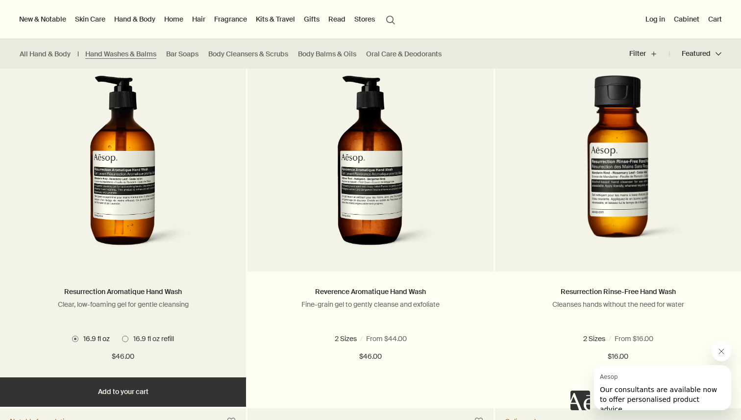
click at [175, 395] on button "Add Add to your cart" at bounding box center [123, 391] width 246 height 29
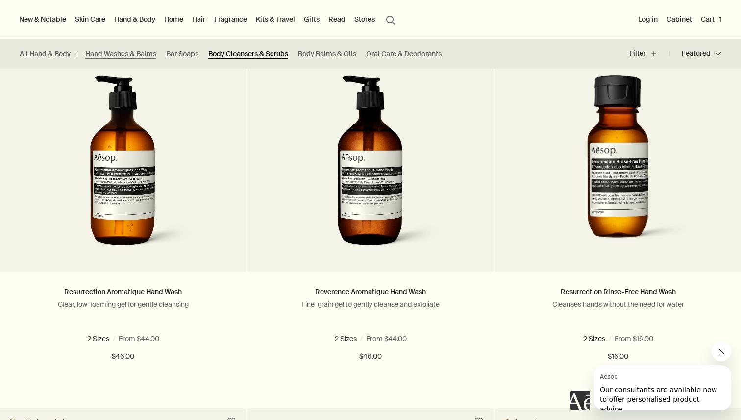
click at [236, 52] on link "Body Cleansers & Scrubs" at bounding box center [248, 53] width 80 height 9
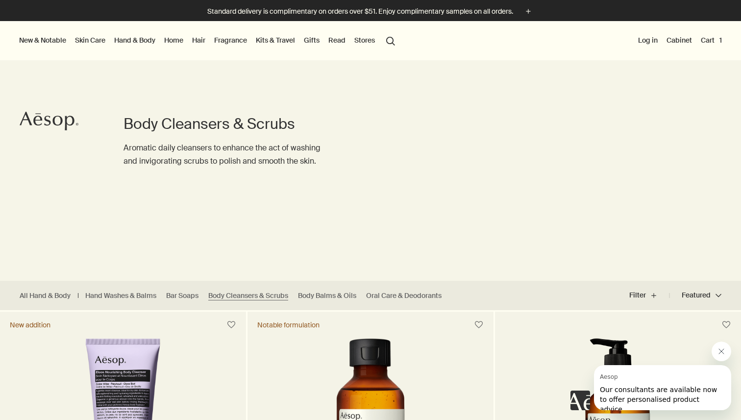
click at [313, 40] on link "Gifts" at bounding box center [312, 40] width 20 height 13
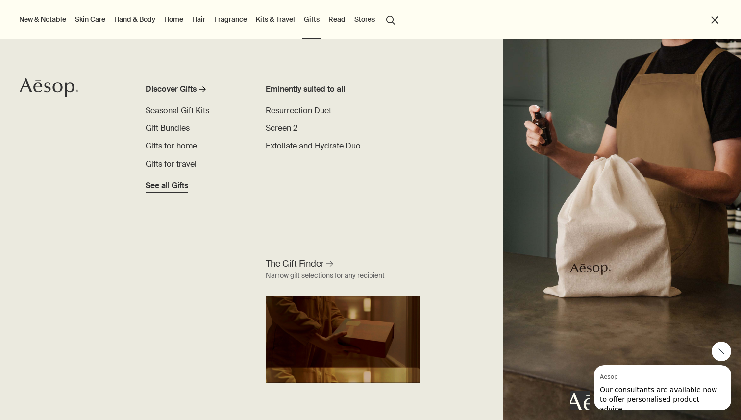
click at [172, 189] on span "See all Gifts" at bounding box center [167, 186] width 43 height 12
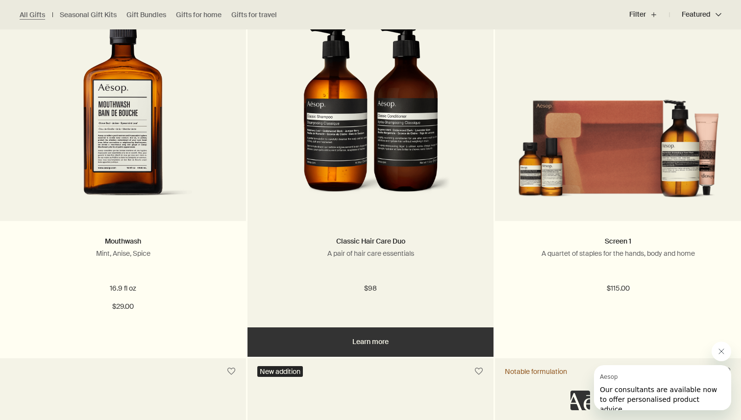
scroll to position [2833, 0]
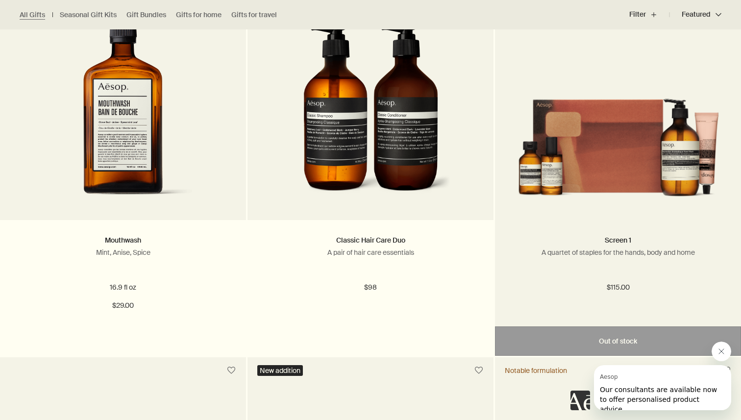
click at [615, 185] on img at bounding box center [618, 139] width 217 height 131
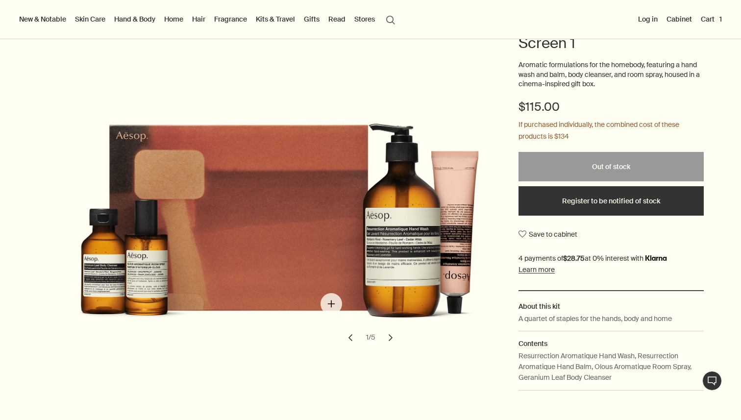
scroll to position [110, 0]
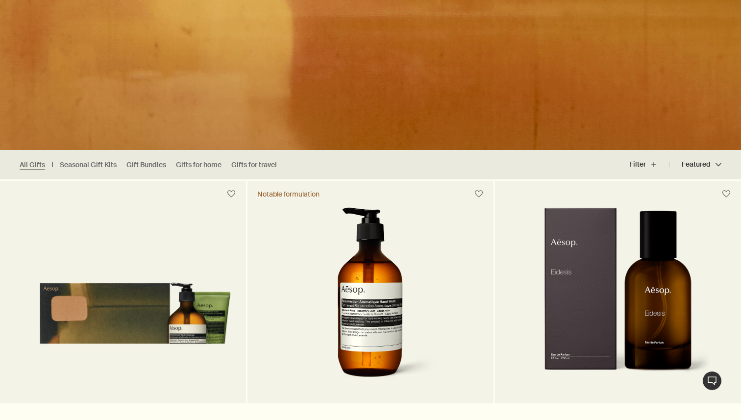
scroll to position [145, 0]
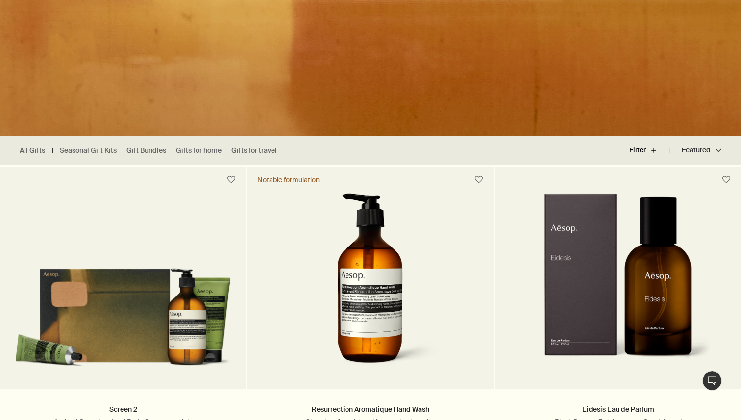
click at [650, 153] on button "Filter plus" at bounding box center [649, 151] width 40 height 24
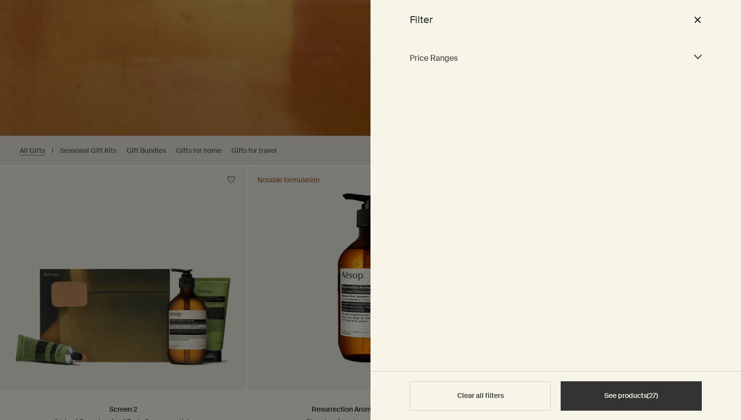
click at [627, 64] on span "Price Ranges" at bounding box center [547, 57] width 274 height 13
click at [416, 81] on input "$0 - $50 (11)" at bounding box center [413, 82] width 7 height 7
checkbox input "true"
click at [413, 98] on div "$100 - $200 (12)" at bounding box center [480, 102] width 141 height 12
click at [414, 102] on input "$100 - $200 (12)" at bounding box center [413, 101] width 7 height 7
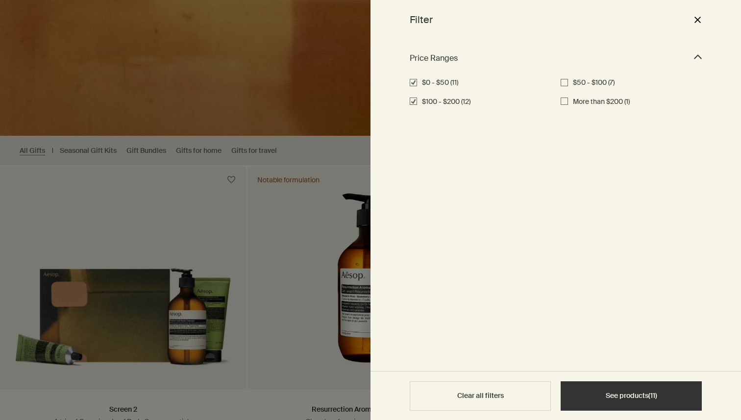
checkbox input "true"
click at [566, 81] on input "$50 - $100 (7)" at bounding box center [564, 82] width 7 height 7
checkbox input "true"
click at [697, 19] on button "close" at bounding box center [697, 19] width 12 height 17
checkbox input "false"
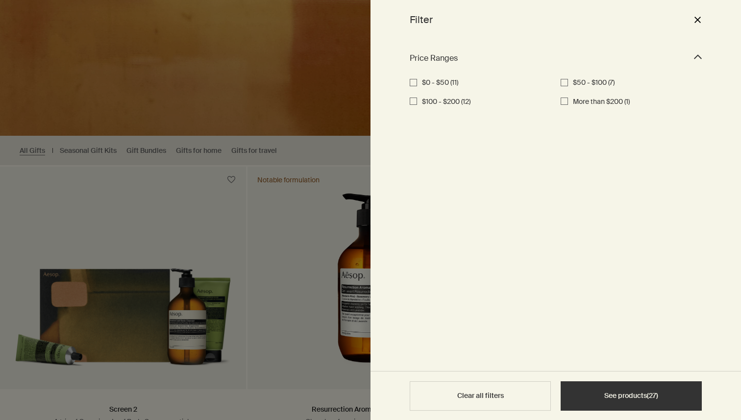
checkbox input "false"
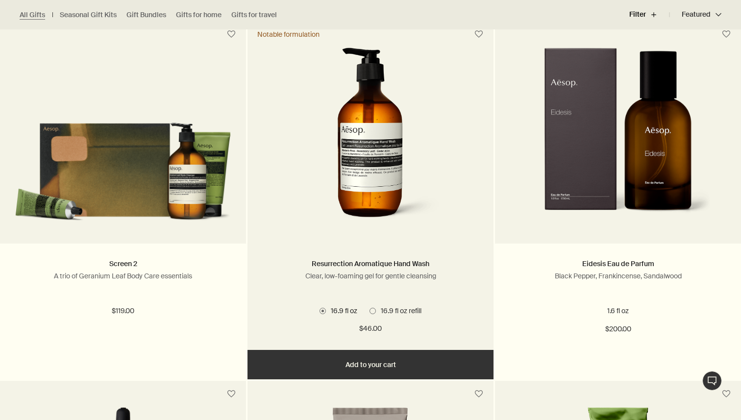
scroll to position [291, 0]
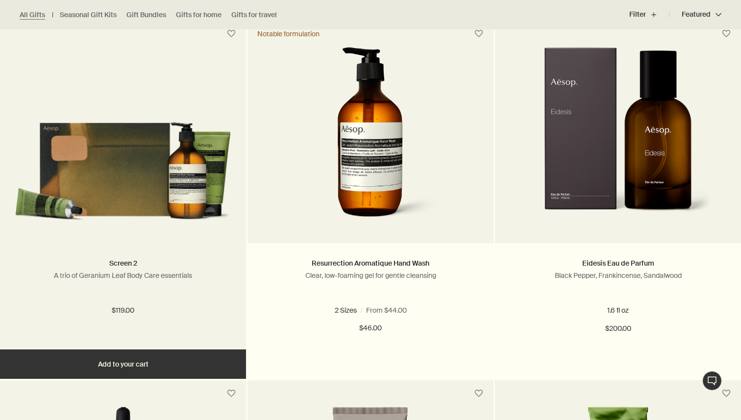
click at [177, 199] on img at bounding box center [123, 162] width 217 height 131
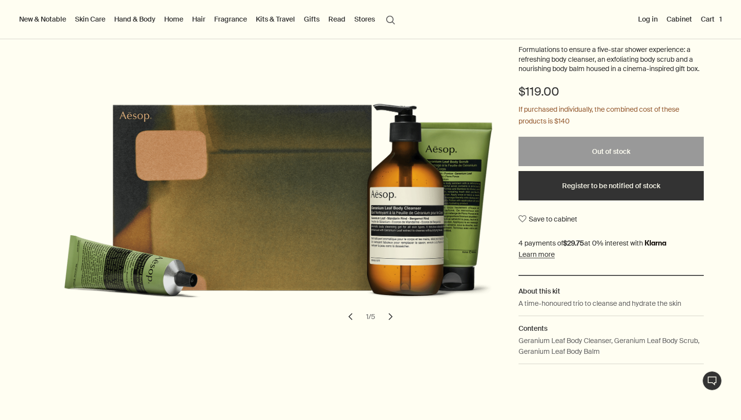
scroll to position [124, 0]
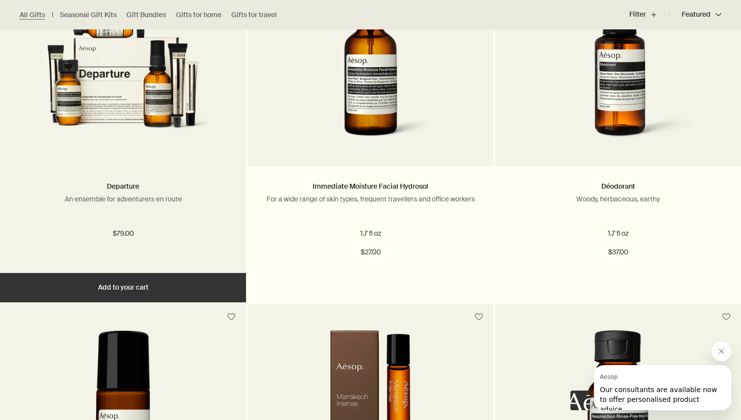
click at [138, 131] on img at bounding box center [122, 60] width 207 height 181
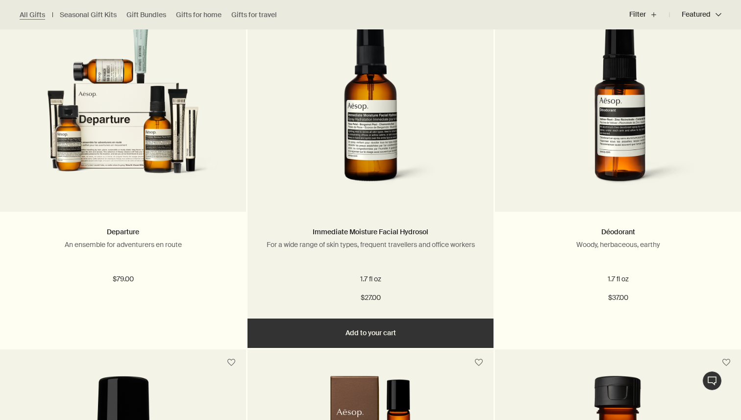
scroll to position [1409, 0]
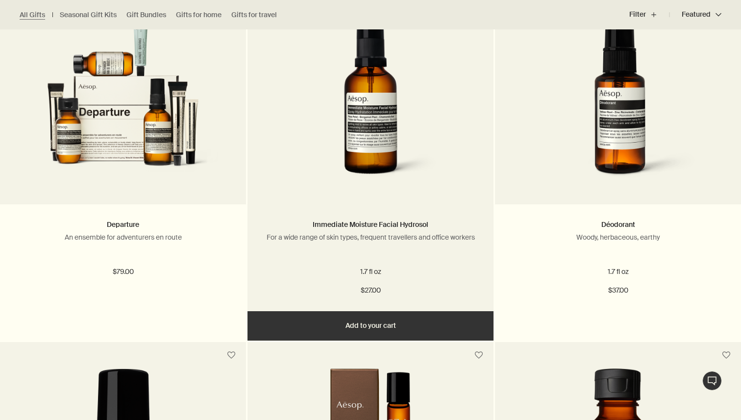
click at [384, 328] on button "Add Add to your cart" at bounding box center [370, 325] width 246 height 29
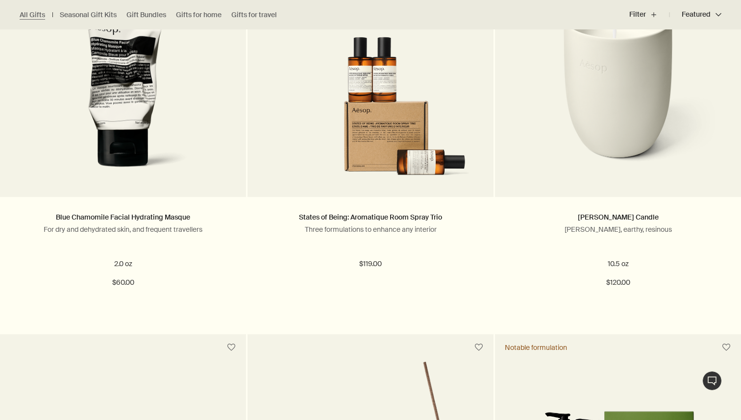
scroll to position [2149, 0]
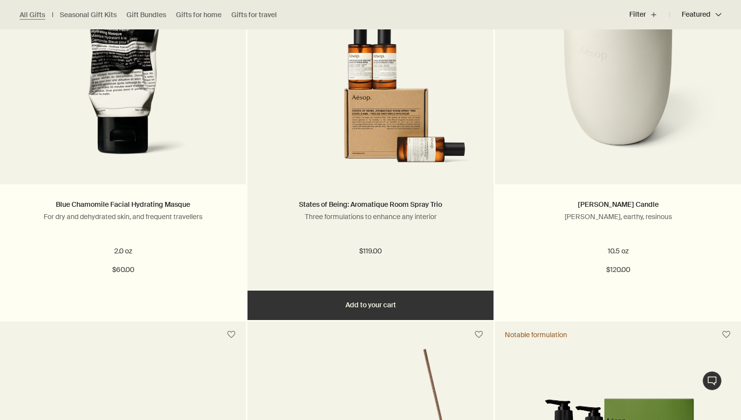
click at [393, 127] on img at bounding box center [370, 97] width 217 height 146
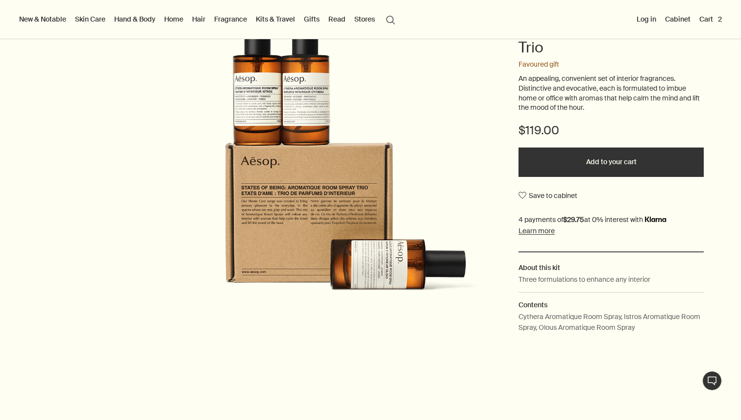
scroll to position [146, 0]
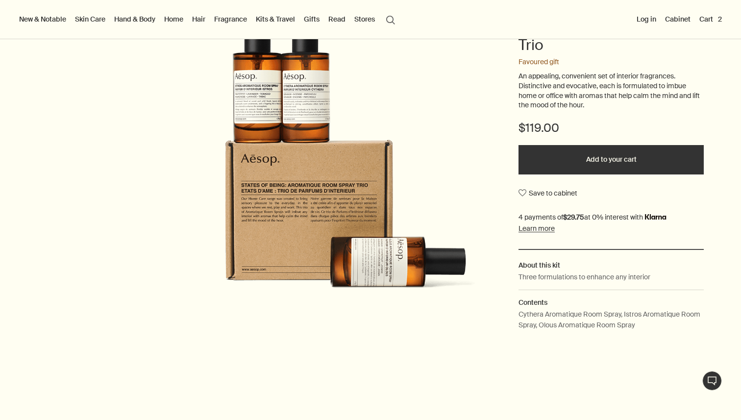
click at [285, 102] on img at bounding box center [277, 157] width 431 height 289
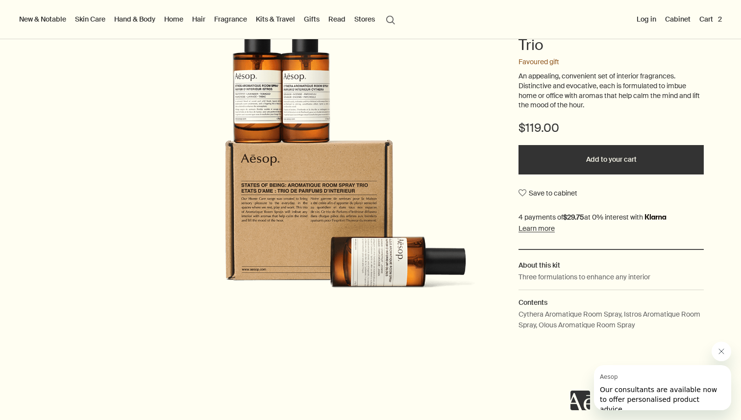
click at [563, 149] on button "Add to your cart" at bounding box center [610, 159] width 185 height 29
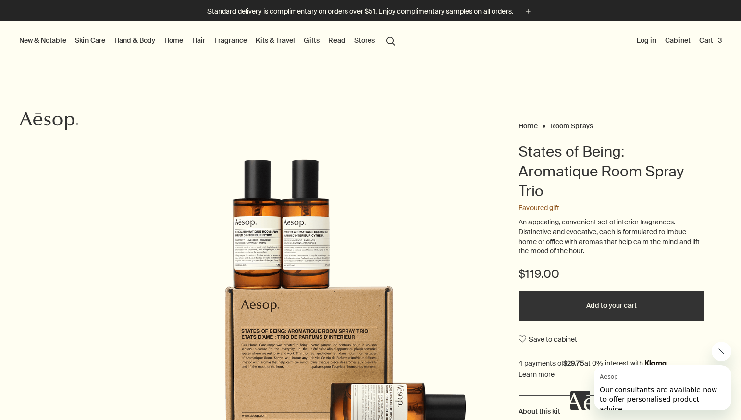
click at [706, 43] on button "Cart 3" at bounding box center [710, 40] width 26 height 13
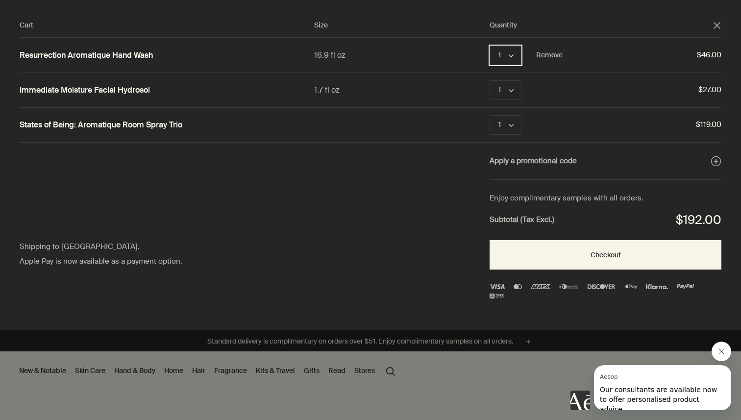
click at [513, 53] on icon "chevron" at bounding box center [511, 55] width 5 height 5
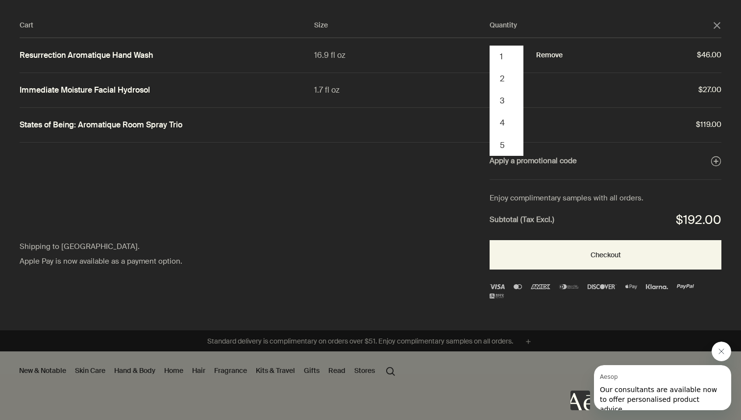
click at [551, 53] on button "Remove" at bounding box center [549, 55] width 26 height 12
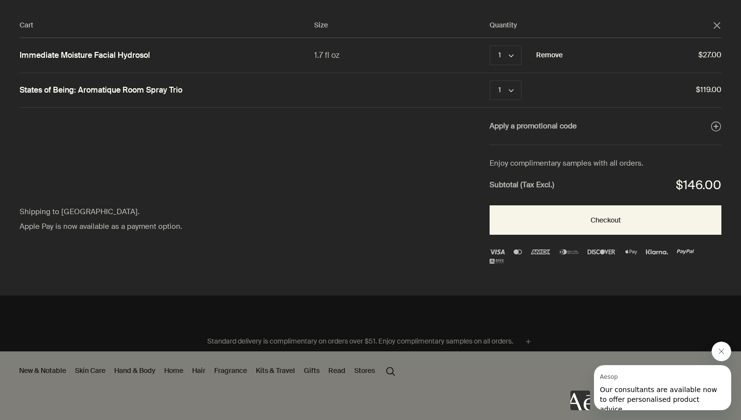
click at [547, 57] on button "Remove" at bounding box center [549, 55] width 26 height 12
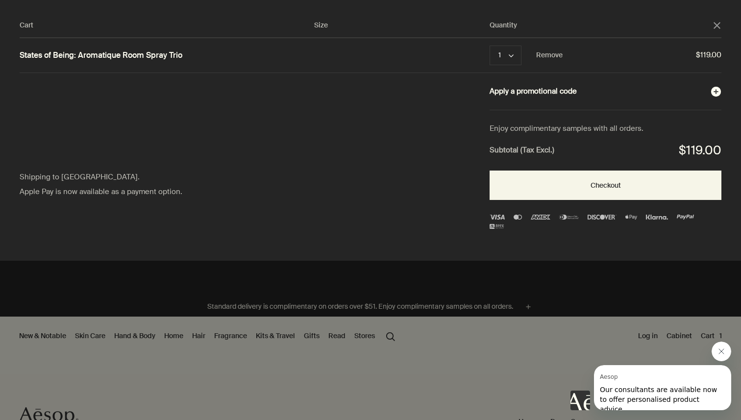
click at [720, 93] on icon "plusAndCloseWithCircle" at bounding box center [716, 91] width 11 height 11
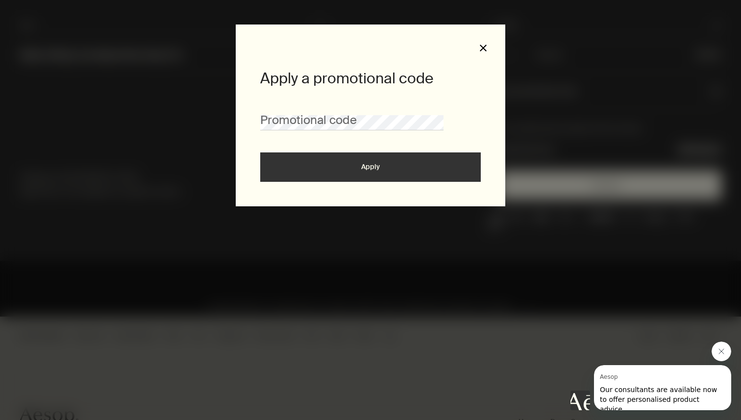
click at [487, 46] on button "close" at bounding box center [483, 48] width 9 height 9
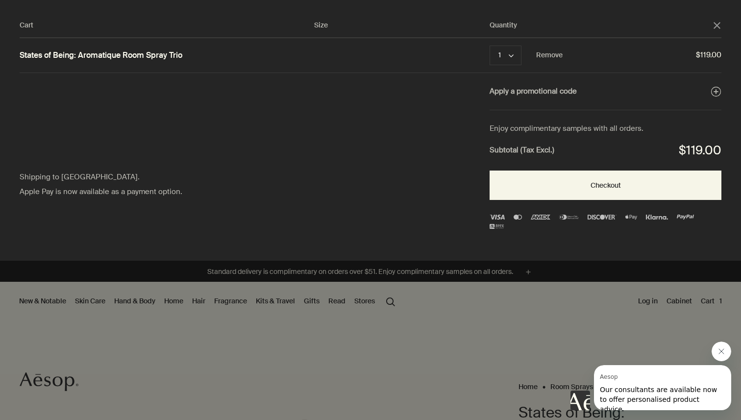
click at [394, 331] on div "Cart" at bounding box center [370, 210] width 741 height 420
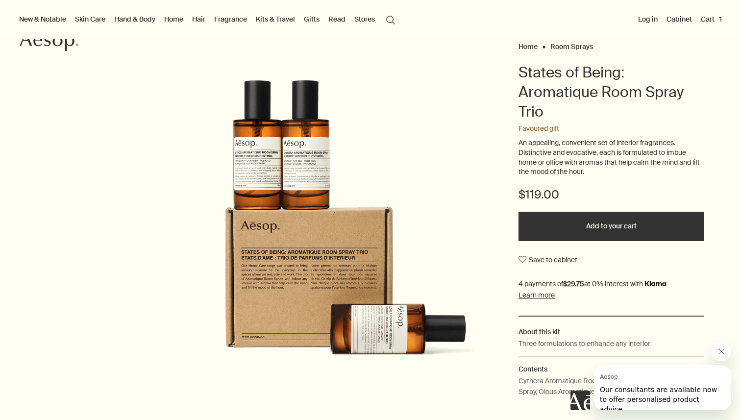
scroll to position [90, 0]
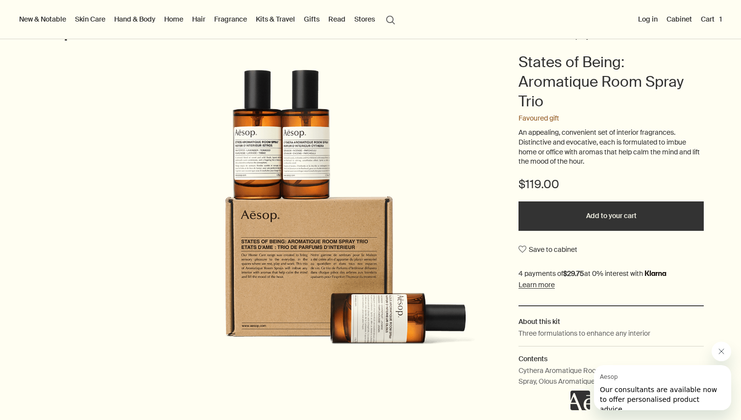
click at [720, 352] on icon "Close message from Aesop" at bounding box center [721, 351] width 5 height 5
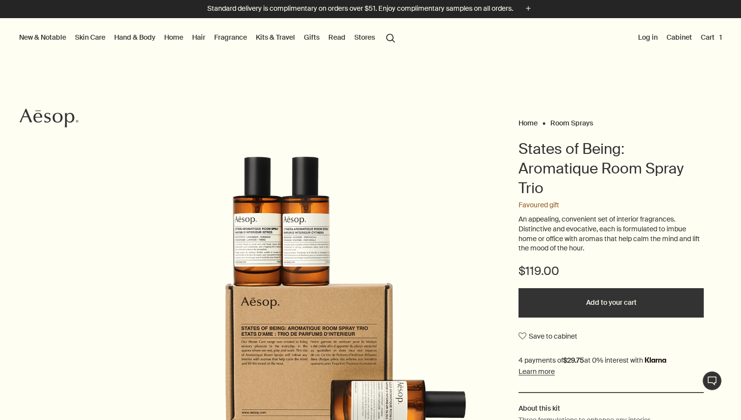
scroll to position [0, 0]
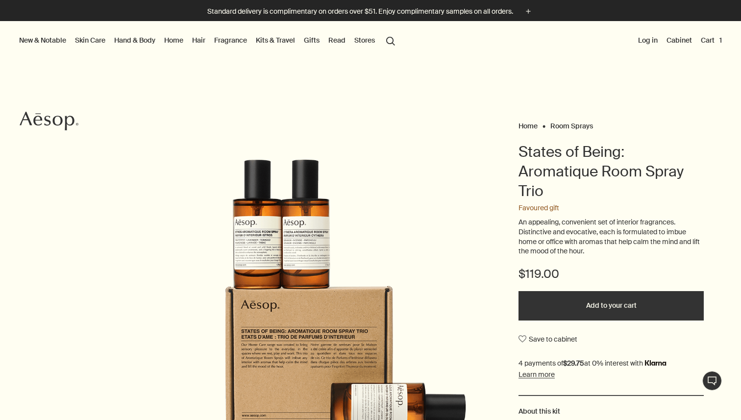
click at [176, 40] on link "Home" at bounding box center [173, 40] width 23 height 13
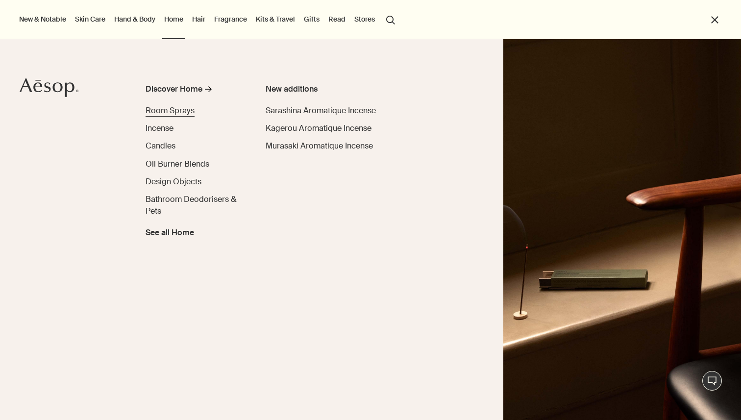
click at [185, 110] on span "Room Sprays" at bounding box center [170, 110] width 49 height 10
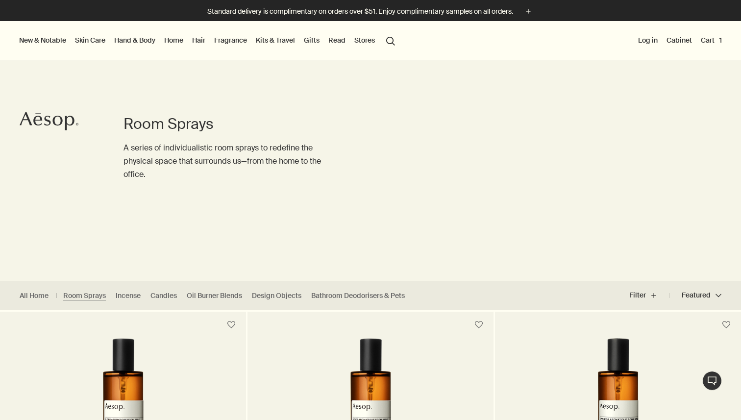
click at [714, 38] on button "Cart 1" at bounding box center [711, 40] width 25 height 13
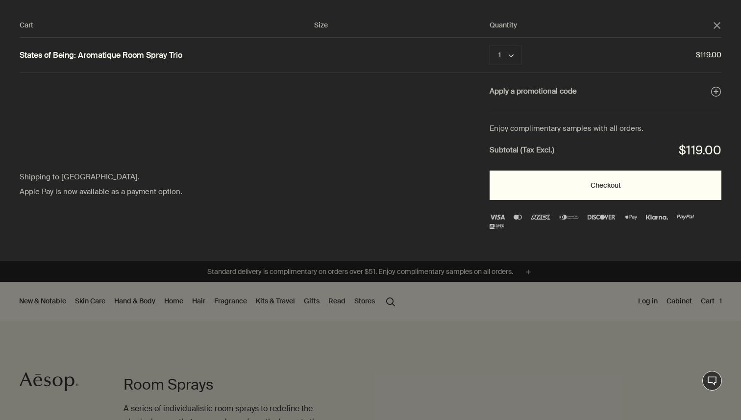
click at [570, 182] on button "Checkout" at bounding box center [606, 185] width 232 height 29
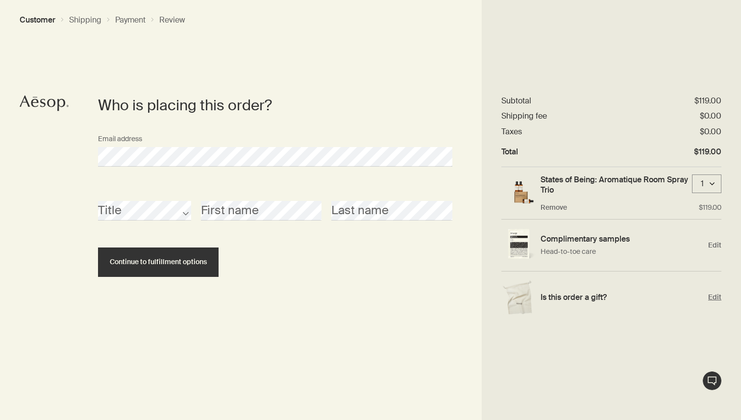
click at [717, 294] on span "Edit" at bounding box center [714, 297] width 13 height 9
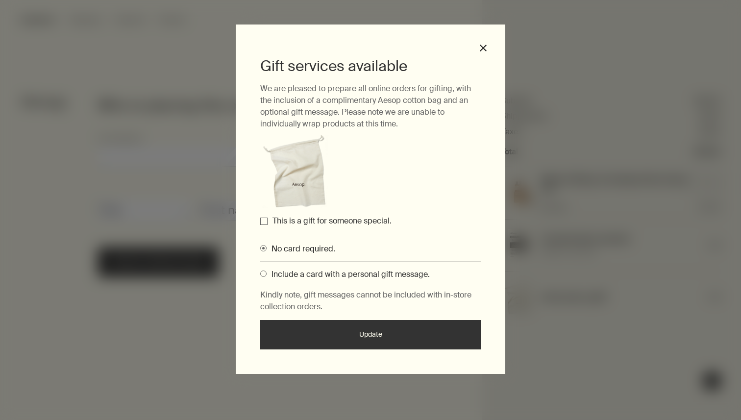
click at [266, 221] on input "This is a gift for someone special." at bounding box center [263, 221] width 7 height 7
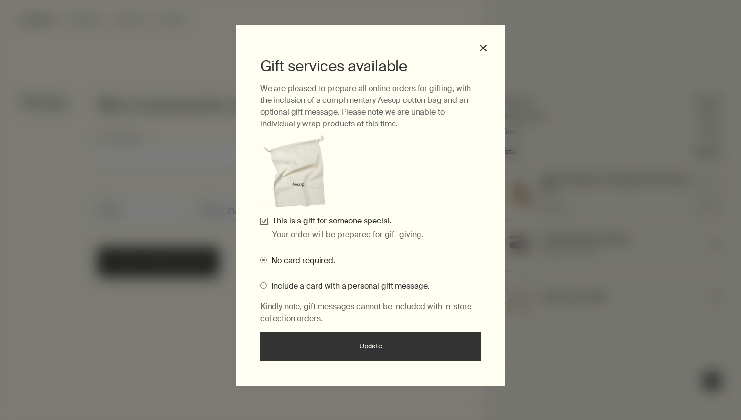
click at [271, 289] on span "Include a card with a personal gift message." at bounding box center [348, 286] width 163 height 10
click at [260, 287] on input "Include a card with a personal gift message." at bounding box center [260, 284] width 0 height 6
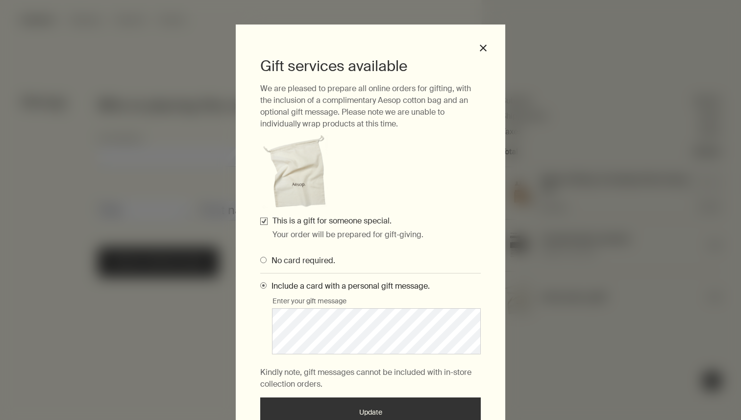
scroll to position [56, 0]
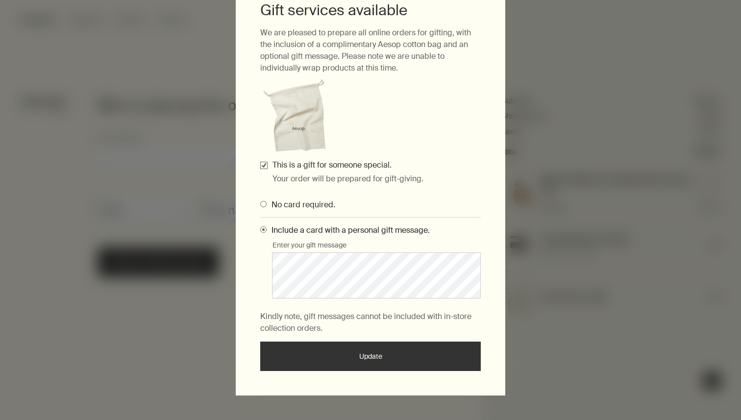
click at [356, 354] on button "Update" at bounding box center [370, 356] width 221 height 29
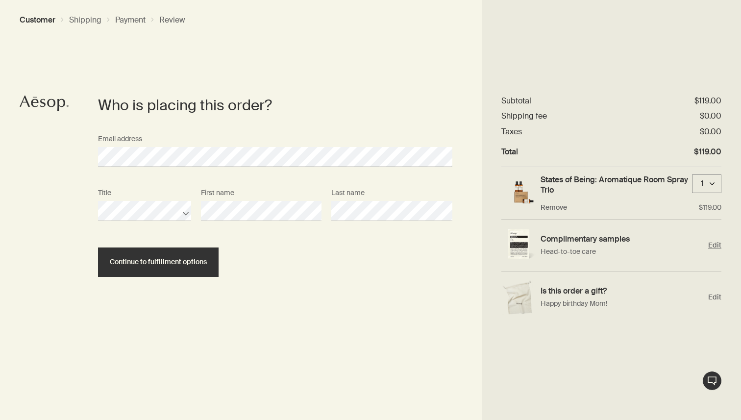
click at [590, 246] on p "Head-to-toe care" at bounding box center [622, 251] width 163 height 10
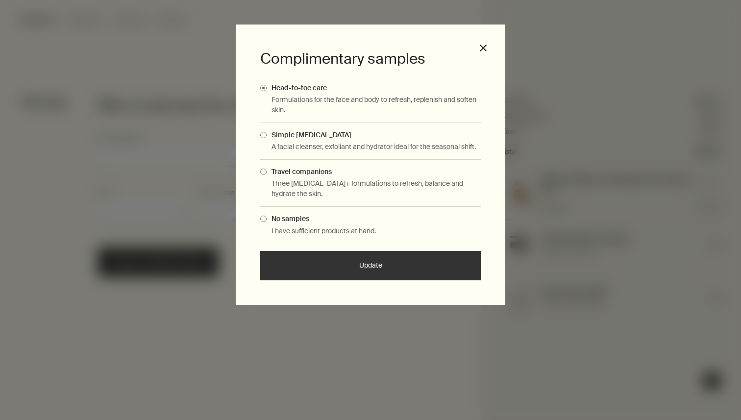
drag, startPoint x: 388, startPoint y: 262, endPoint x: 518, endPoint y: 19, distance: 276.0
click at [518, 19] on div "Complimentary samples Head-to-toe care Formulations for the face and body to re…" at bounding box center [370, 210] width 741 height 420
click at [482, 47] on button "close" at bounding box center [483, 48] width 9 height 9
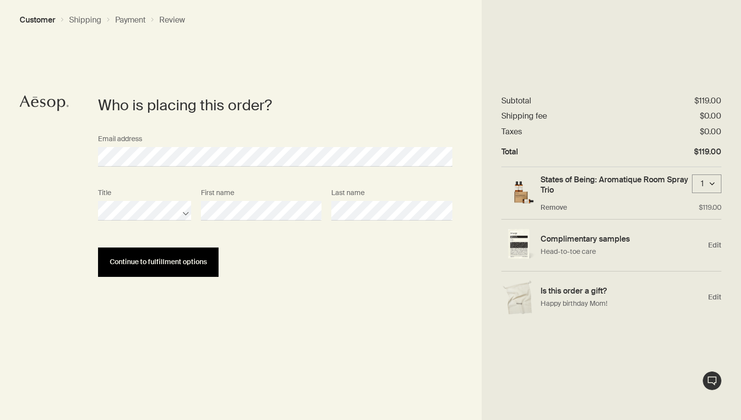
click at [174, 264] on span "Continue to fulfillment options" at bounding box center [158, 261] width 97 height 7
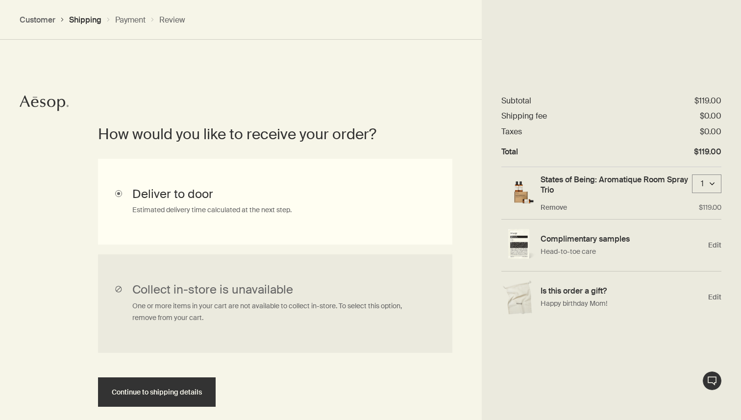
scroll to position [250, 0]
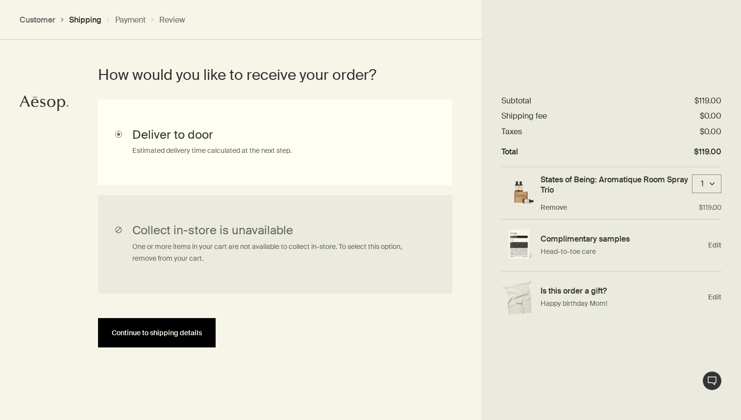
click at [139, 334] on span "Continue to shipping details" at bounding box center [157, 332] width 90 height 7
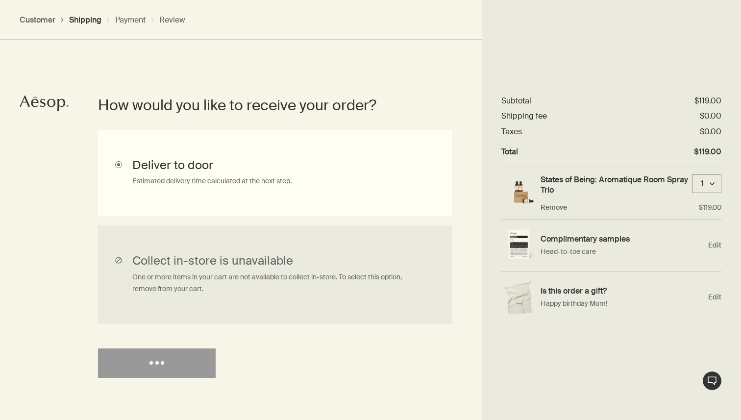
select select "US"
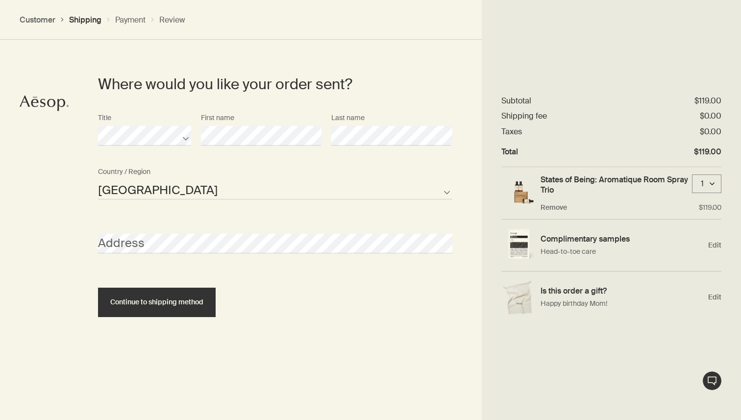
scroll to position [445, 0]
select select "US"
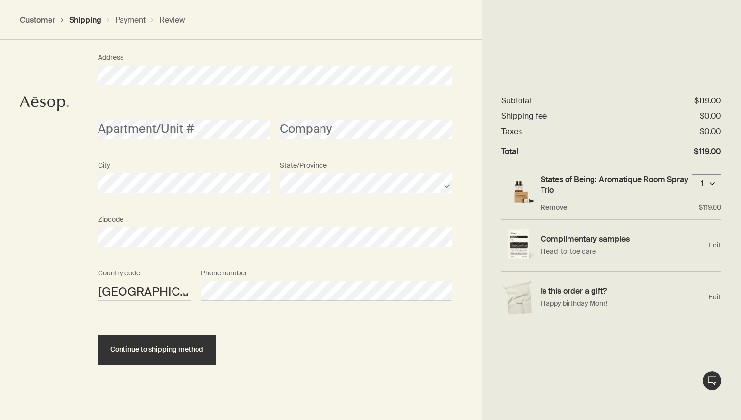
scroll to position [622, 0]
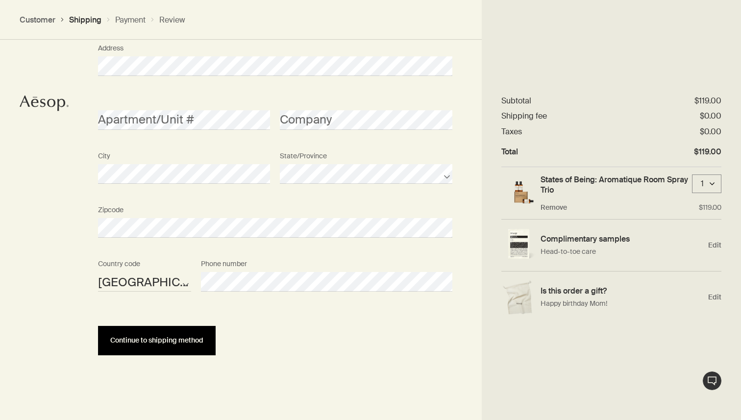
click at [164, 341] on span "Continue to shipping method" at bounding box center [156, 340] width 93 height 7
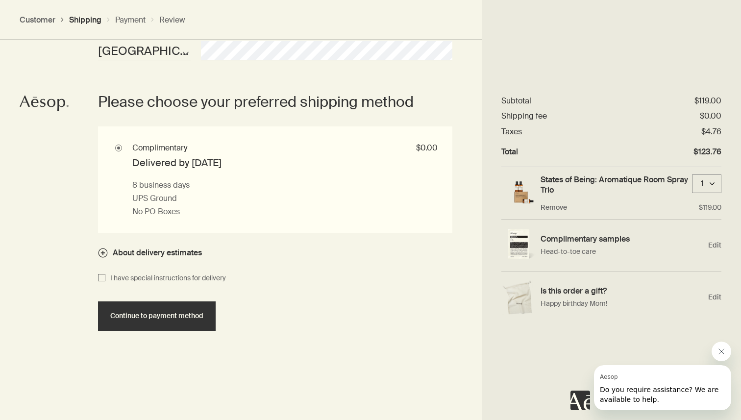
scroll to position [0, 0]
drag, startPoint x: 156, startPoint y: 253, endPoint x: 223, endPoint y: 256, distance: 66.7
click at [223, 256] on div "Please choose your preferred shipping method Complimentary $0.00 Delivered by M…" at bounding box center [275, 180] width 354 height 207
click at [151, 250] on span "About delivery estimates" at bounding box center [157, 252] width 89 height 10
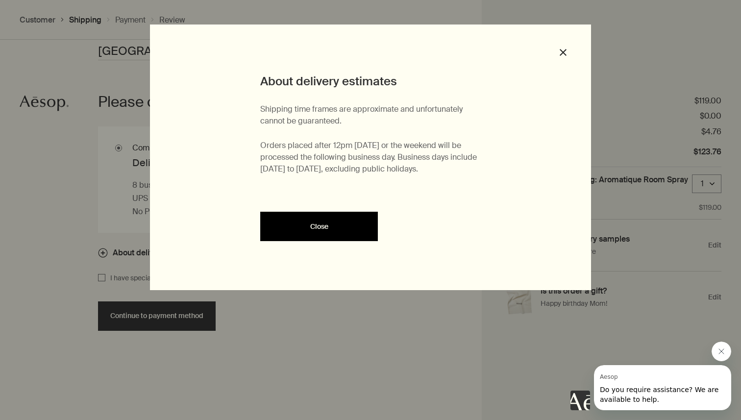
click at [342, 215] on button "Close" at bounding box center [319, 226] width 118 height 29
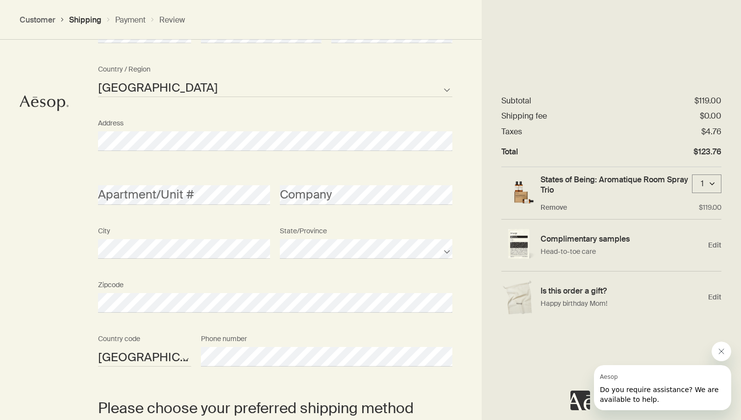
scroll to position [561, 0]
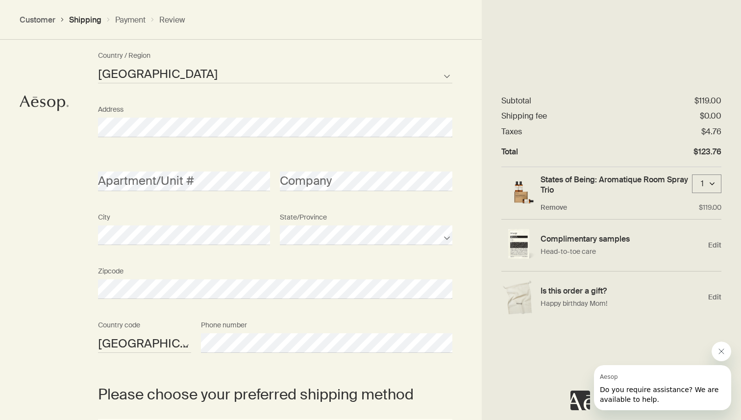
click at [18, 223] on div "Where would you like your order sent? Title First name Last name United States …" at bounding box center [370, 374] width 741 height 962
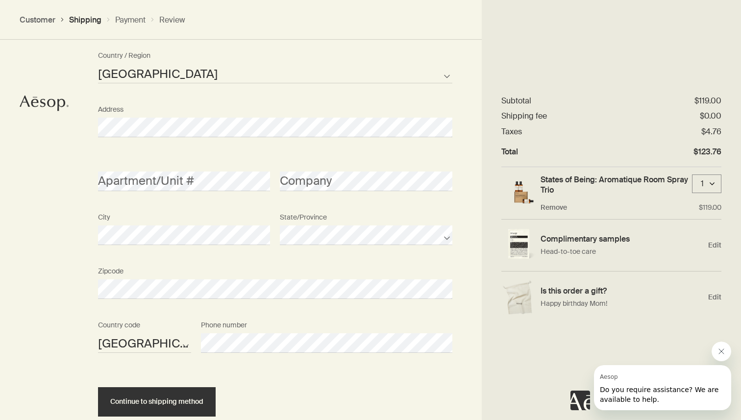
click at [62, 305] on div "Where would you like your order sent? Title First name Last name United States …" at bounding box center [370, 187] width 741 height 589
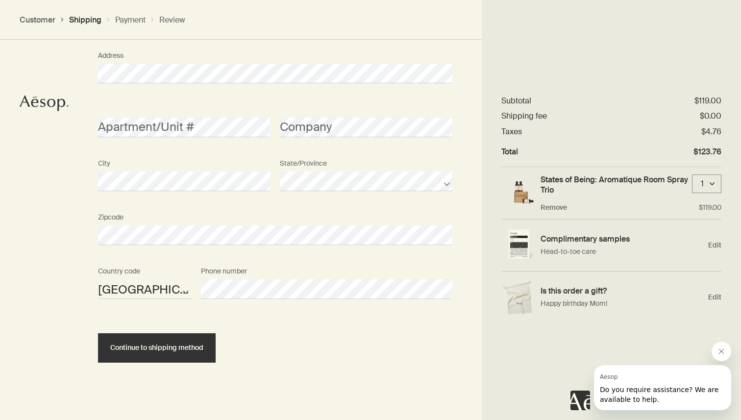
scroll to position [622, 0]
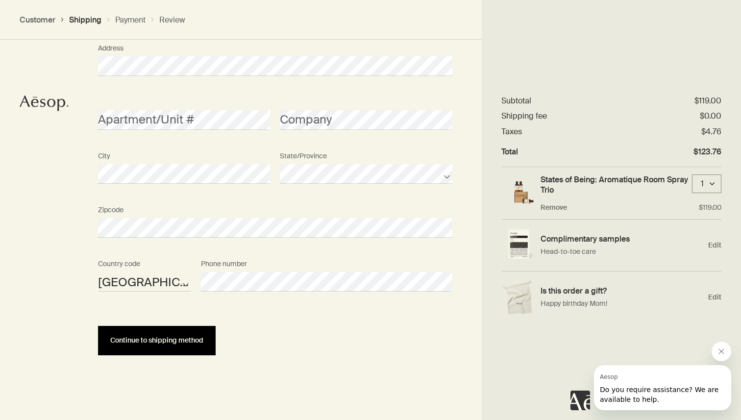
click at [168, 337] on span "Continue to shipping method" at bounding box center [156, 340] width 93 height 7
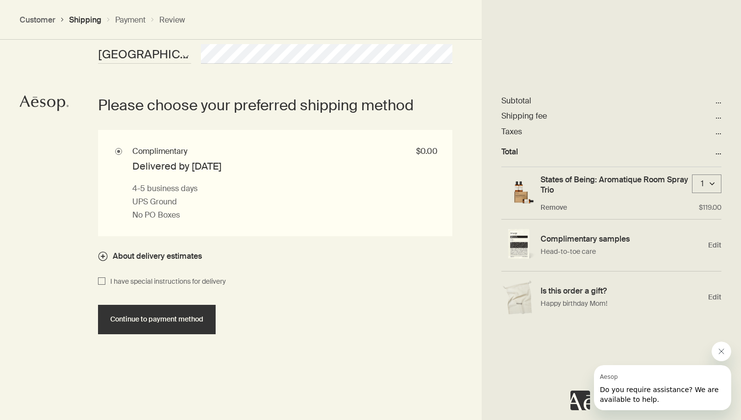
scroll to position [854, 0]
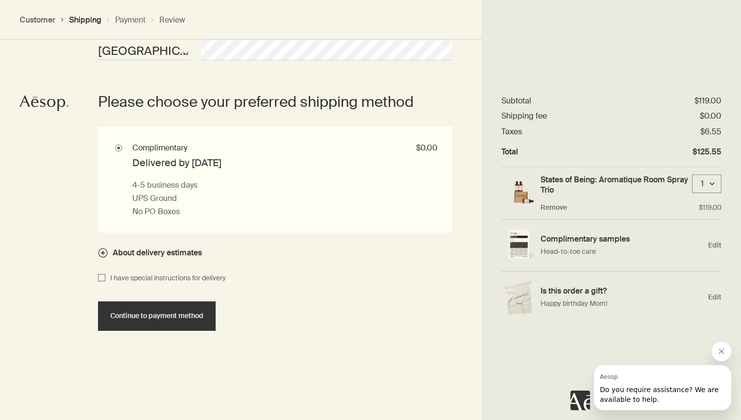
click at [123, 251] on span "About delivery estimates" at bounding box center [157, 252] width 89 height 10
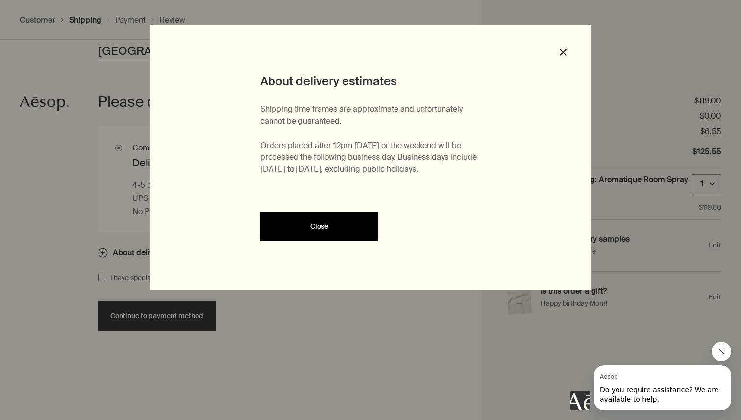
click at [347, 228] on div "Close" at bounding box center [319, 226] width 94 height 7
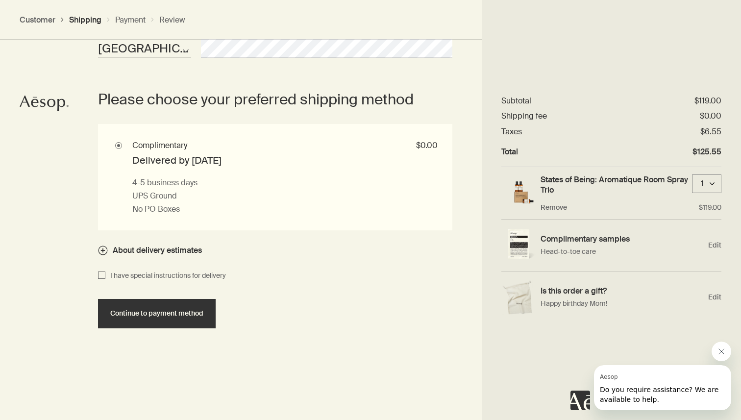
scroll to position [866, 0]
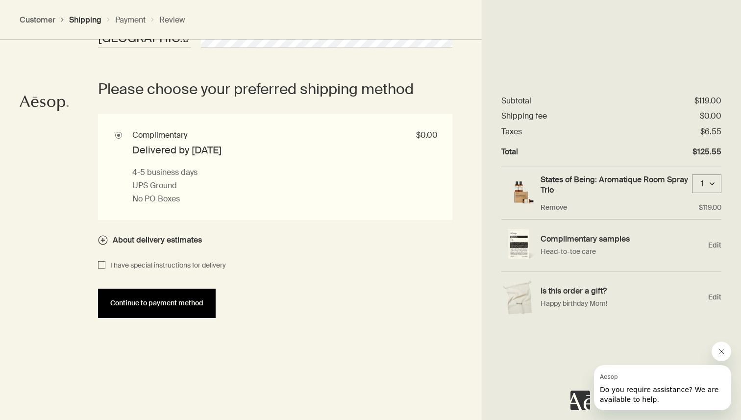
click at [162, 309] on button "Continue to payment method" at bounding box center [157, 303] width 118 height 29
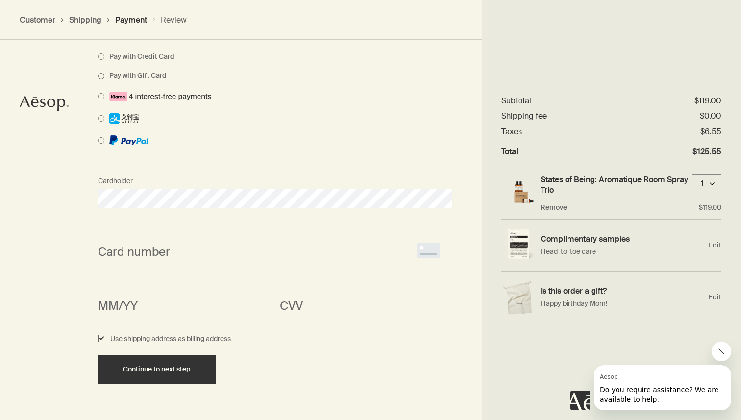
scroll to position [847, 0]
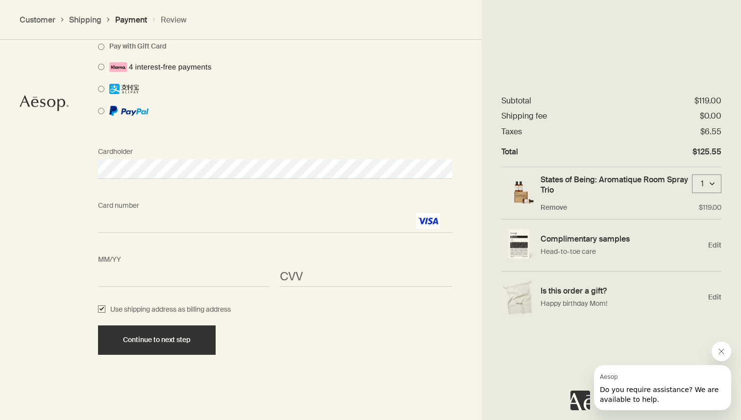
click at [315, 285] on span "<p>Your browser does not support iframes.</p>" at bounding box center [366, 277] width 172 height 20
click at [289, 259] on div "CVV <p>Your browser does not support iframes.</p>" at bounding box center [366, 268] width 182 height 37
click at [282, 252] on div "CVV <p>Your browser does not support iframes.</p>" at bounding box center [366, 268] width 182 height 37
click at [321, 319] on form "Cardholder Card number <p>Your browser does not support iframes.</p> MM/YY <p>Y…" at bounding box center [275, 248] width 354 height 213
click at [102, 310] on input "Use shipping address as billing address" at bounding box center [101, 310] width 7 height 12
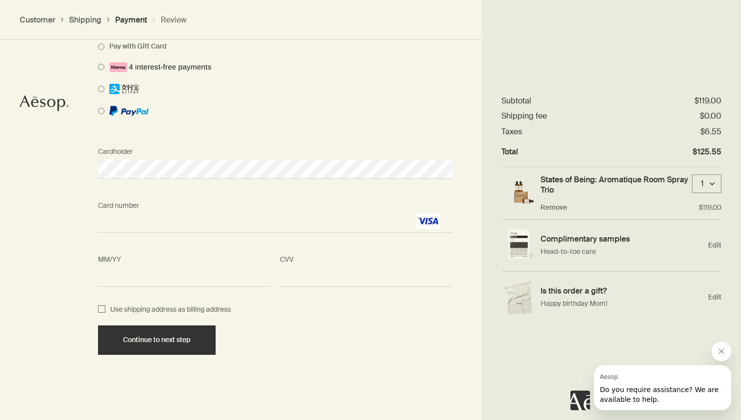
checkbox input "false"
select select "US"
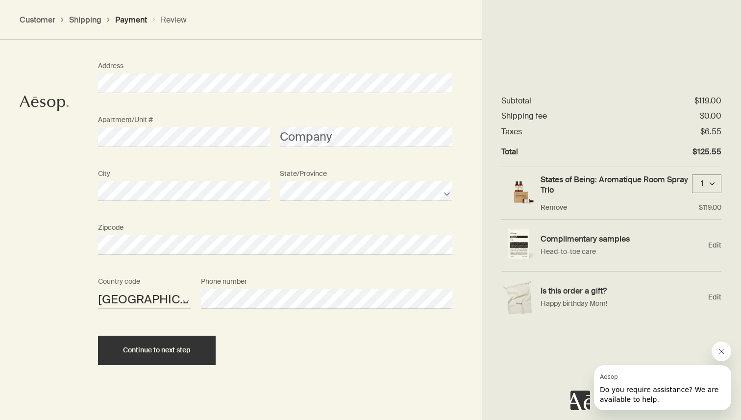
scroll to position [1178, 0]
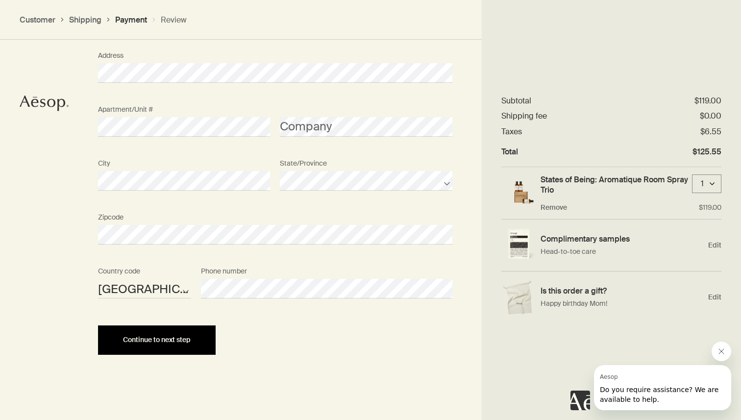
click at [124, 333] on button "Continue to next step" at bounding box center [157, 339] width 118 height 29
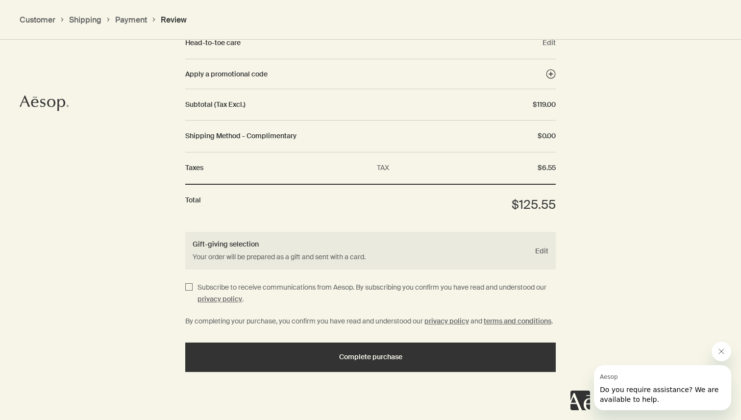
scroll to position [1196, 0]
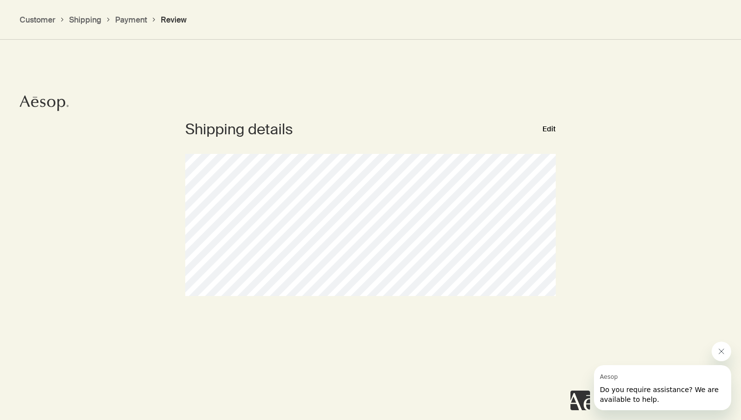
click at [552, 130] on button "Edit" at bounding box center [548, 129] width 13 height 12
select select "US"
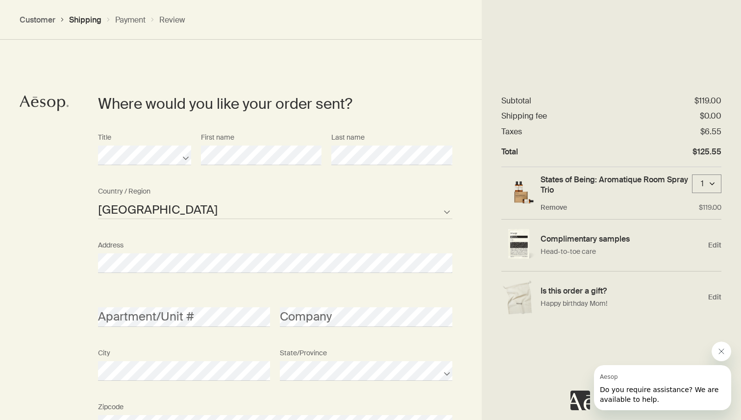
scroll to position [424, 0]
click at [292, 155] on div "Title First name Last name" at bounding box center [275, 157] width 364 height 54
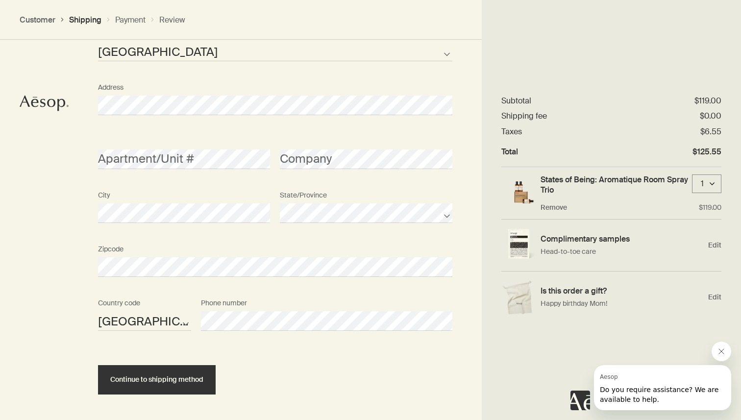
scroll to position [622, 0]
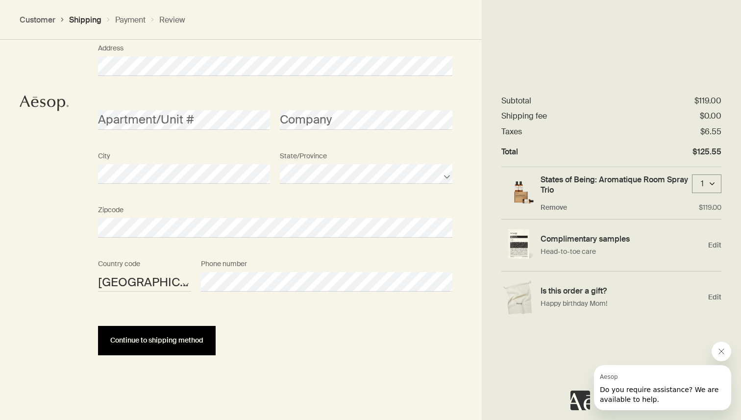
click at [150, 342] on span "Continue to shipping method" at bounding box center [156, 340] width 93 height 7
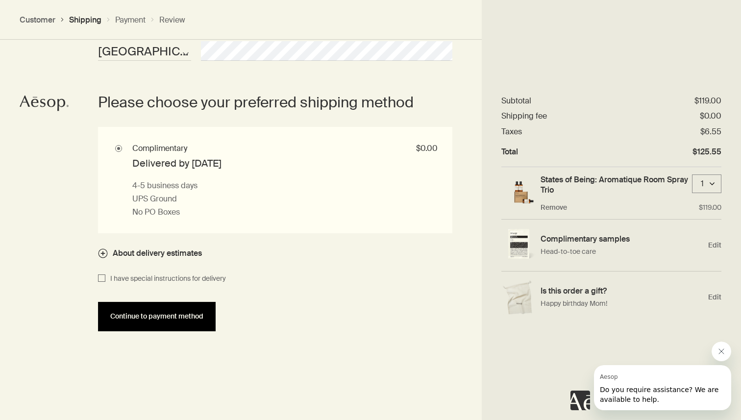
scroll to position [854, 0]
click at [163, 313] on span "Continue to payment method" at bounding box center [156, 315] width 93 height 7
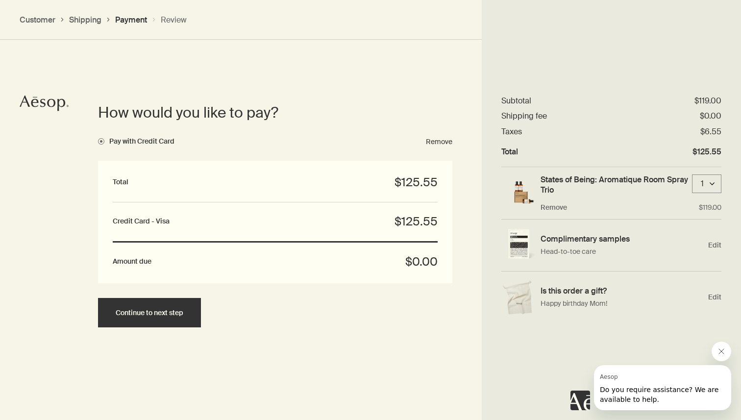
scroll to position [748, 0]
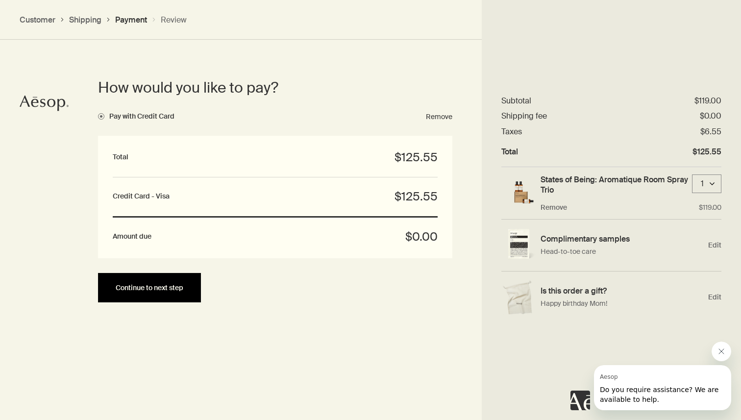
click at [166, 289] on span "Continue to next step" at bounding box center [150, 287] width 68 height 7
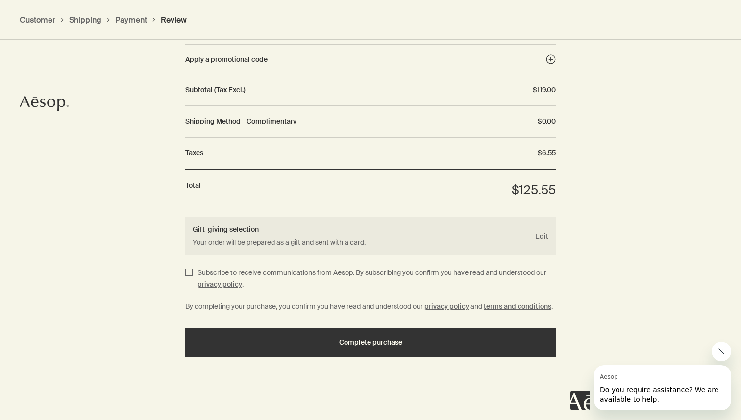
scroll to position [1196, 0]
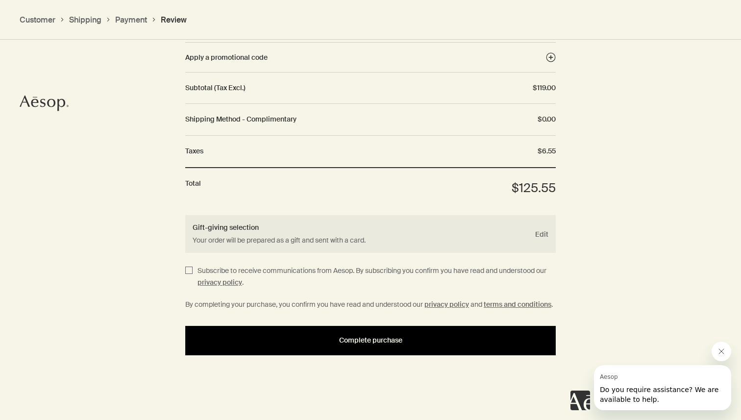
click at [331, 348] on button "Complete purchase" at bounding box center [370, 340] width 370 height 29
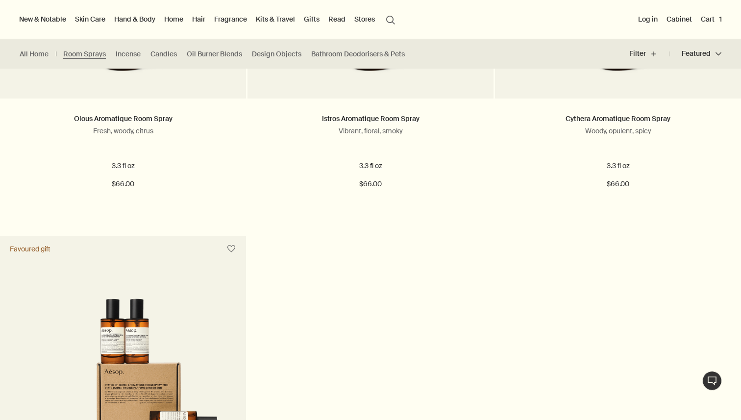
scroll to position [375, 0]
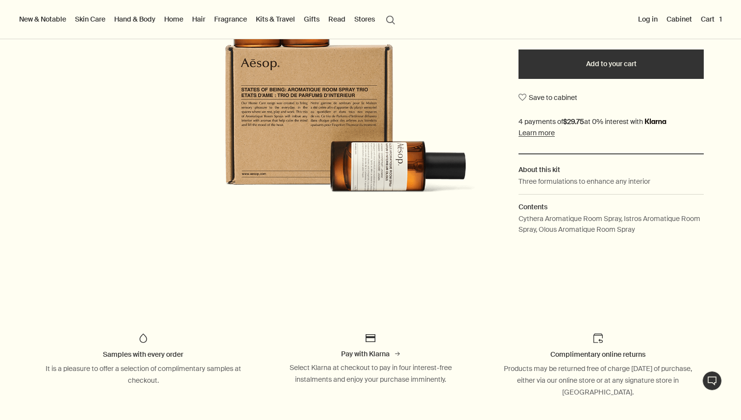
scroll to position [244, 0]
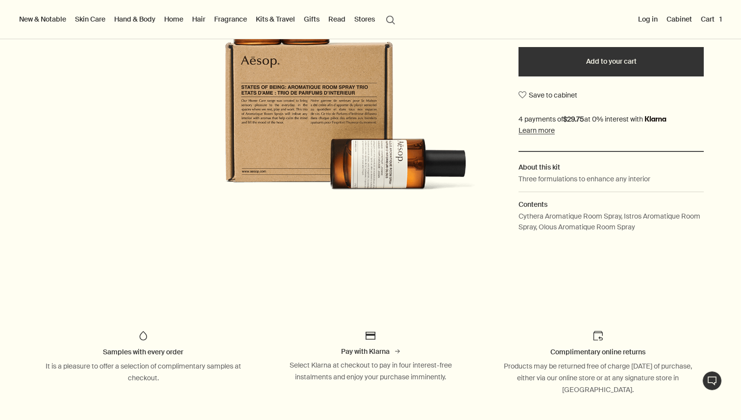
click at [577, 178] on p "Three formulations to enhance any interior" at bounding box center [584, 178] width 132 height 11
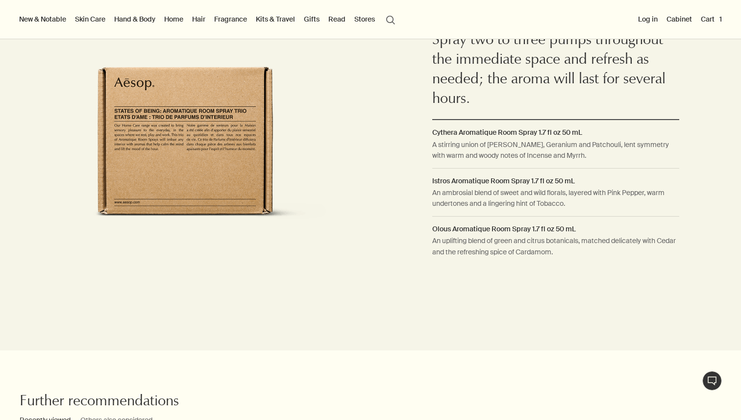
scroll to position [742, 0]
